Goal: Information Seeking & Learning: Learn about a topic

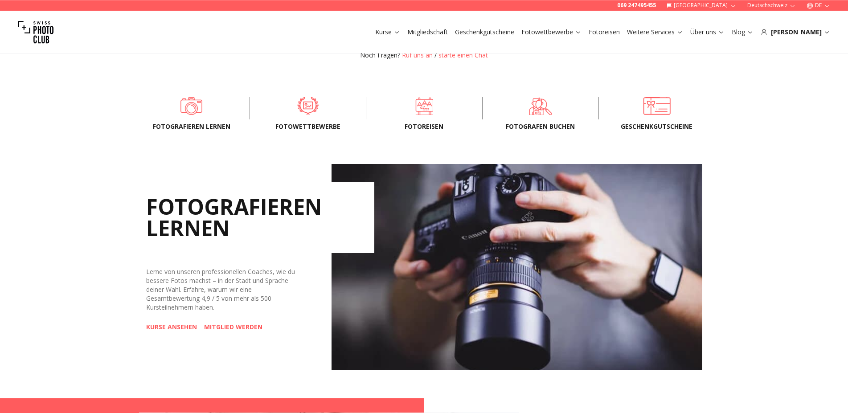
scroll to position [273, 0]
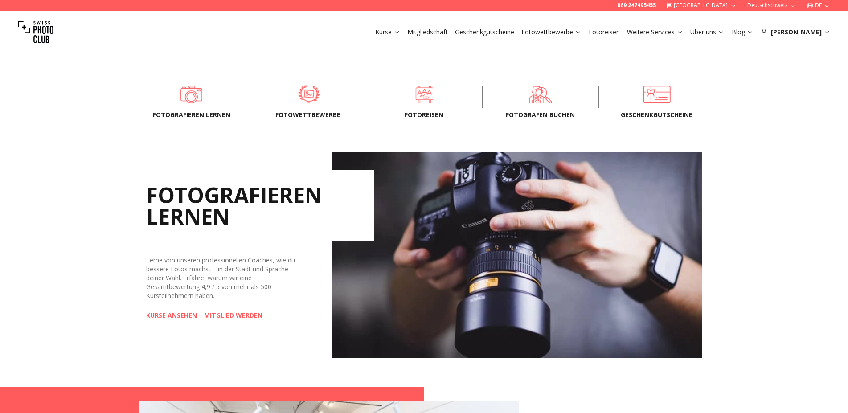
click at [300, 94] on span at bounding box center [308, 94] width 89 height 27
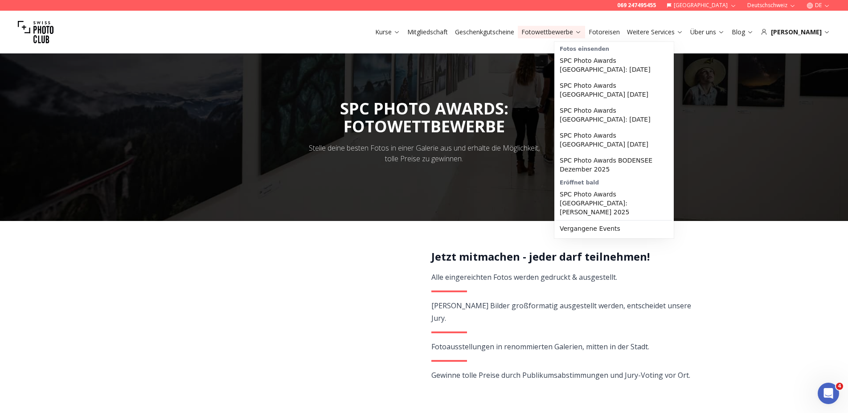
click at [582, 33] on link "Fotowettbewerbe" at bounding box center [552, 32] width 60 height 9
click at [582, 32] on link "Fotowettbewerbe" at bounding box center [552, 32] width 60 height 9
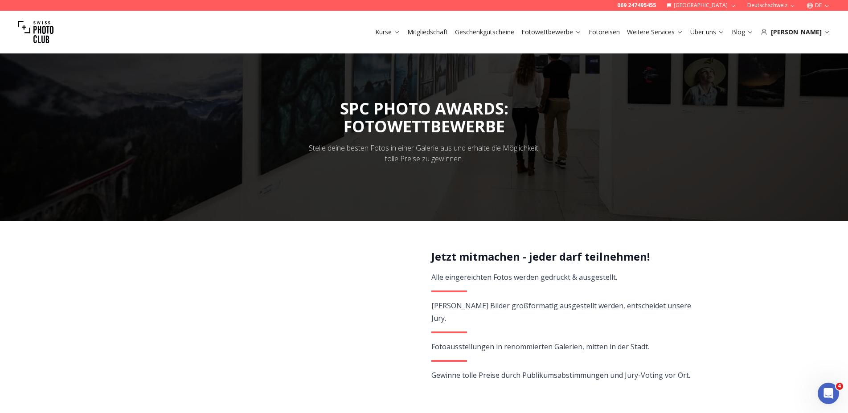
click at [582, 32] on link "Fotowettbewerbe" at bounding box center [552, 32] width 60 height 9
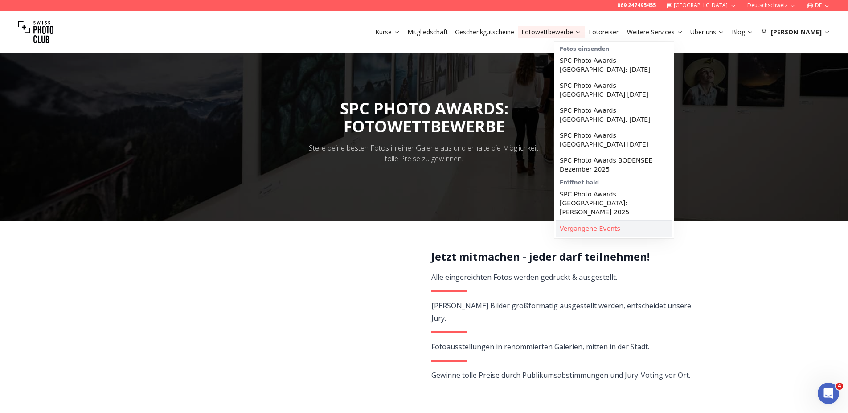
click at [611, 221] on link "Vergangene Events" at bounding box center [614, 229] width 116 height 16
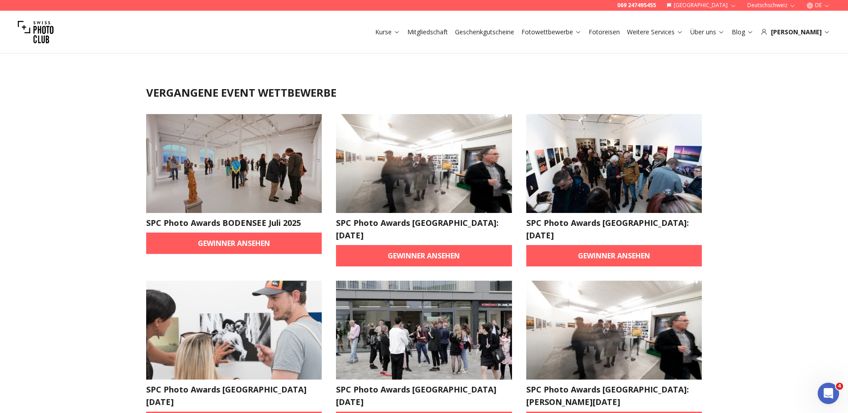
click at [37, 33] on img at bounding box center [36, 32] width 36 height 36
